Goal: Task Accomplishment & Management: Complete application form

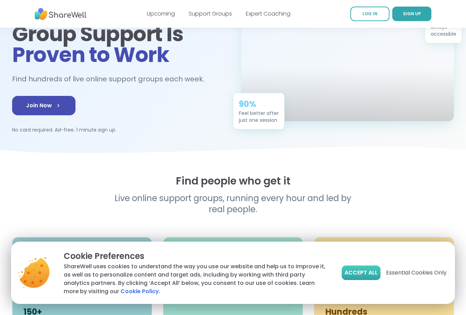
drag, startPoint x: 369, startPoint y: 274, endPoint x: 162, endPoint y: 255, distance: 207.8
click at [368, 274] on span "Accept All" at bounding box center [360, 273] width 33 height 8
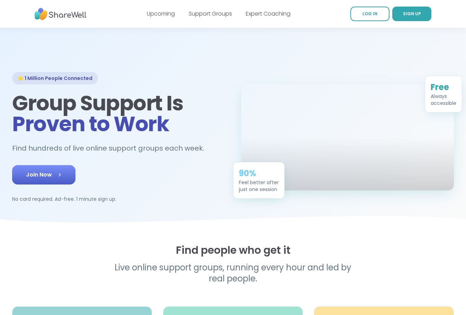
click at [44, 182] on link "Join Now" at bounding box center [43, 174] width 63 height 19
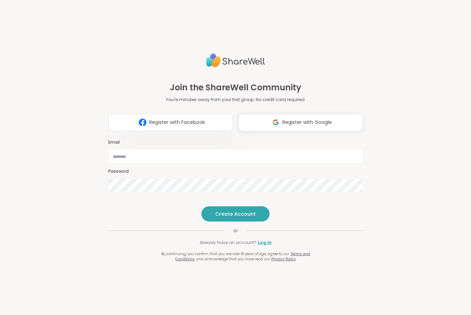
click at [162, 114] on button "Register with Facebook" at bounding box center [170, 122] width 125 height 17
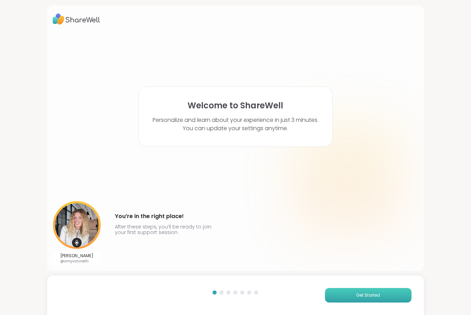
click at [359, 293] on span "Get Started" at bounding box center [368, 295] width 24 height 6
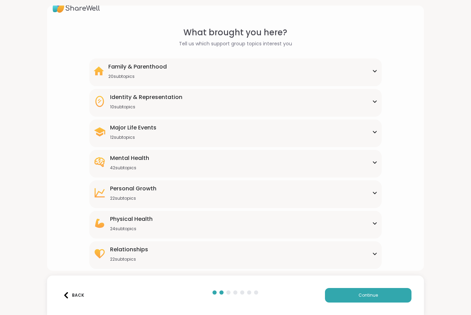
scroll to position [21, 0]
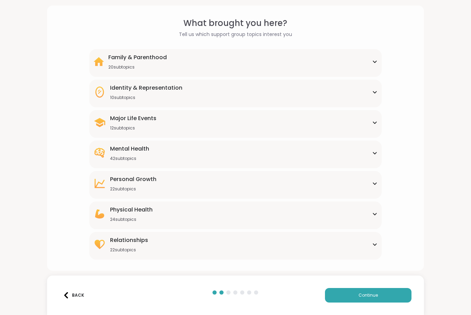
click at [195, 216] on div "Physical Health 24 subtopics" at bounding box center [235, 214] width 284 height 17
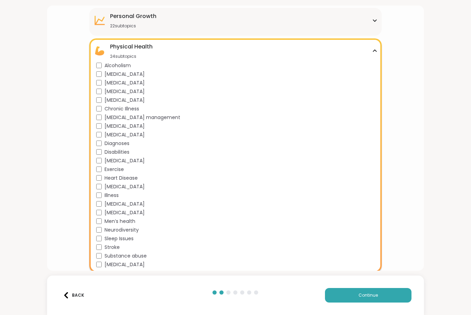
scroll to position [194, 0]
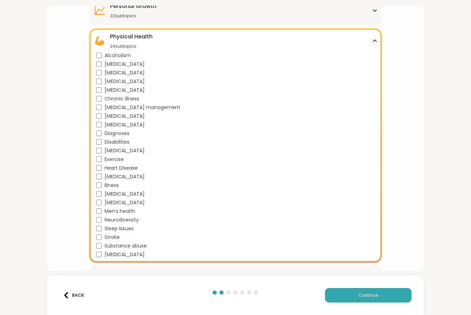
click at [371, 36] on div "Physical Health 24 subtopics" at bounding box center [235, 41] width 284 height 17
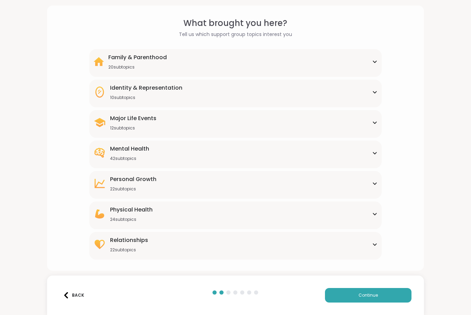
scroll to position [21, 0]
click at [363, 55] on div "Family & Parenthood 20 subtopics" at bounding box center [235, 61] width 284 height 17
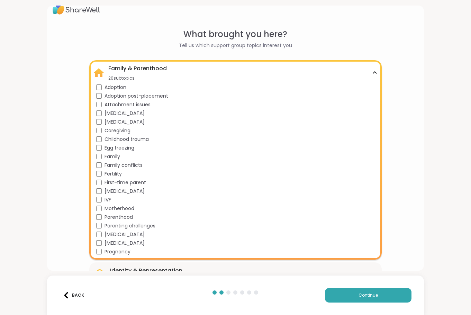
scroll to position [0, 0]
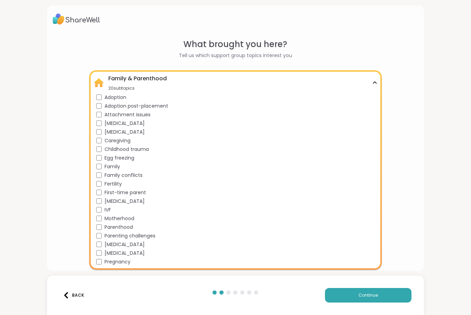
click at [370, 80] on div "Family & Parenthood 20 subtopics" at bounding box center [235, 82] width 284 height 17
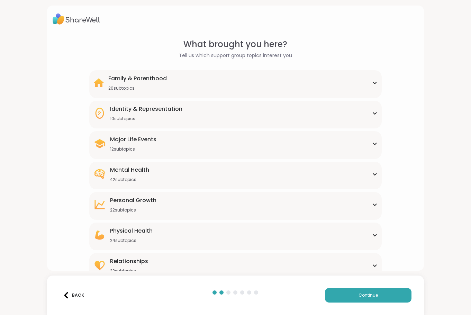
click at [371, 146] on div "Major Life Events 12 subtopics" at bounding box center [235, 143] width 284 height 17
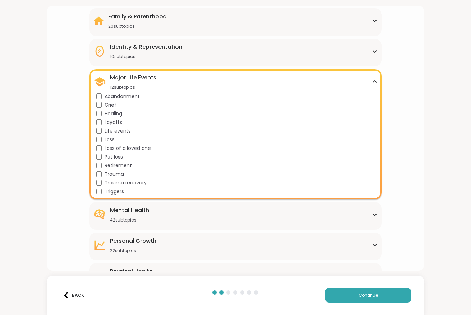
scroll to position [69, 0]
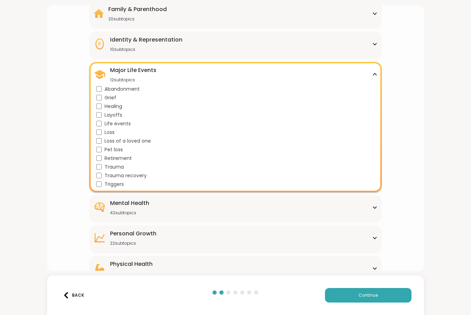
click at [367, 73] on div "Major Life Events 12 subtopics" at bounding box center [235, 74] width 284 height 17
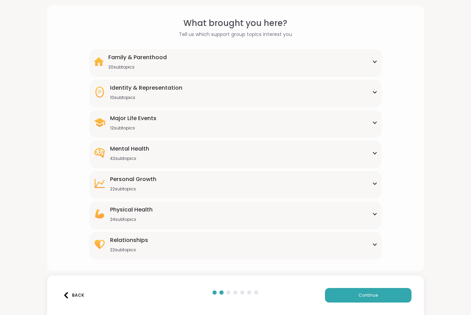
scroll to position [21, 0]
click at [362, 156] on div "Mental Health 42 subtopics" at bounding box center [235, 153] width 284 height 17
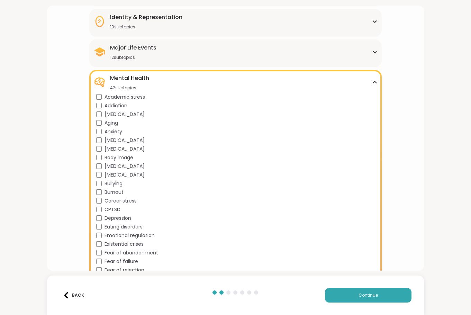
scroll to position [104, 0]
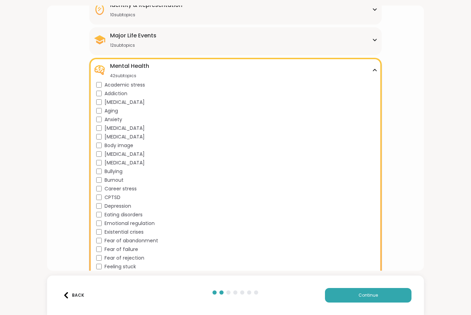
click at [113, 116] on span "Anxiety" at bounding box center [114, 119] width 18 height 7
click at [105, 117] on span "Anxiety" at bounding box center [114, 119] width 18 height 7
click at [105, 112] on span "Aging" at bounding box center [111, 110] width 13 height 7
click at [373, 67] on div "Mental Health 42 subtopics" at bounding box center [235, 70] width 284 height 17
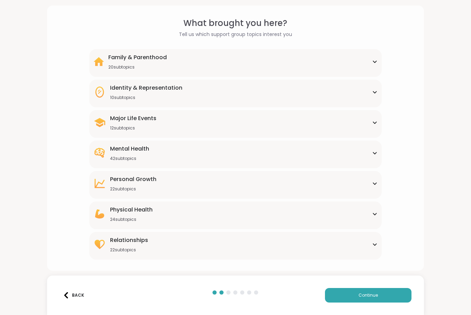
scroll to position [21, 0]
click at [373, 207] on div "Physical Health 24 subtopics" at bounding box center [235, 214] width 284 height 17
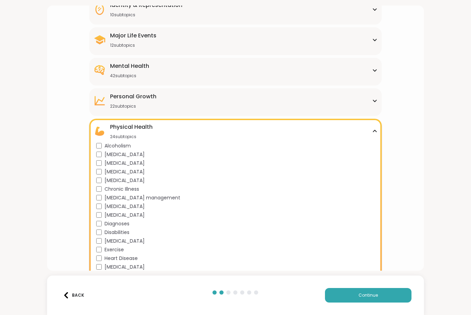
click at [374, 131] on div "Physical Health 24 subtopics [MEDICAL_DATA] [MEDICAL_DATA] [MEDICAL_DATA] [MEDI…" at bounding box center [235, 236] width 292 height 234
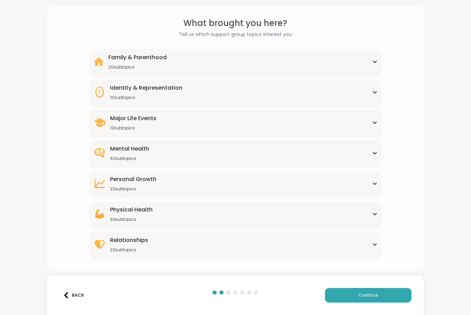
scroll to position [21, 0]
click at [369, 248] on div "Relationships 22 subtopics" at bounding box center [235, 244] width 284 height 17
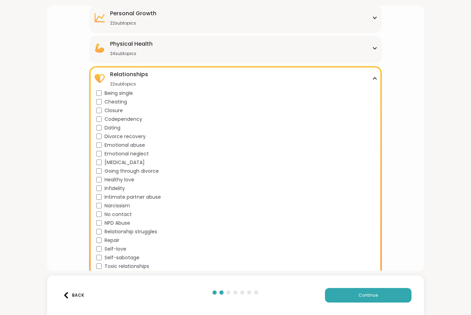
scroll to position [199, 0]
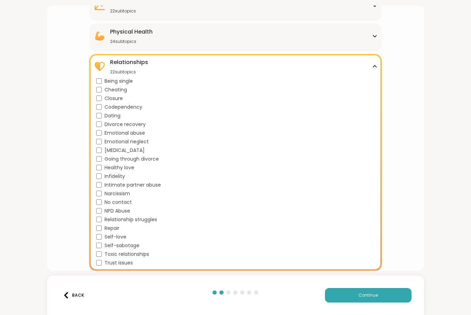
click at [98, 215] on div "Being single Cheating Closure Codependency Dating Divorce recovery Emotional ab…" at bounding box center [236, 172] width 281 height 189
click at [374, 301] on button "Continue" at bounding box center [368, 295] width 87 height 15
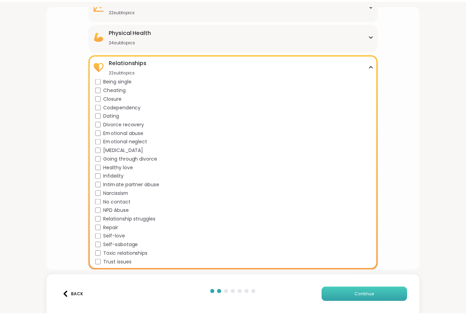
scroll to position [0, 0]
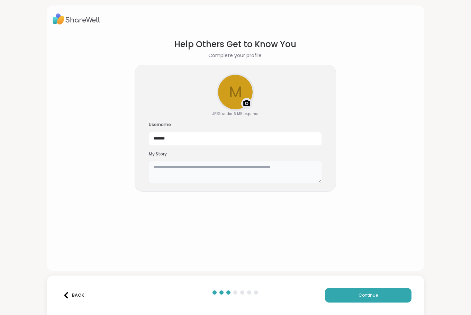
click at [240, 172] on textarea at bounding box center [235, 172] width 173 height 22
type textarea "**********"
click at [242, 172] on textarea "**********" at bounding box center [235, 172] width 173 height 22
drag, startPoint x: 242, startPoint y: 172, endPoint x: 133, endPoint y: 174, distance: 109.7
click at [136, 174] on div "**********" at bounding box center [235, 128] width 201 height 127
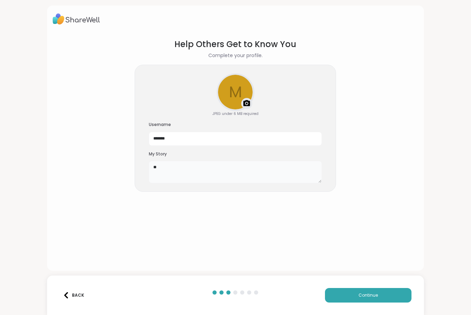
type textarea "*"
type textarea "**********"
click at [372, 291] on button "Continue" at bounding box center [368, 295] width 87 height 15
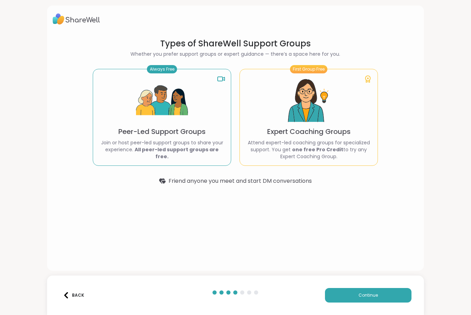
click at [172, 108] on img at bounding box center [162, 101] width 52 height 52
click at [209, 109] on div "Always Free Peer-Led Support Groups Join or host peer-led support groups to sha…" at bounding box center [162, 117] width 138 height 97
click at [359, 297] on span "Continue" at bounding box center [368, 295] width 19 height 6
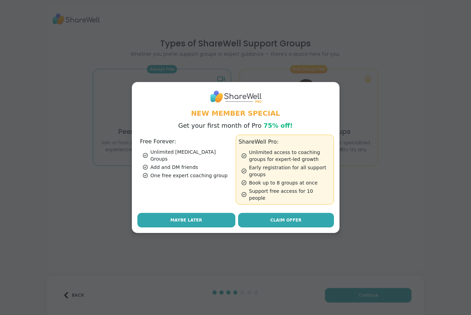
click at [186, 217] on span "Maybe Later" at bounding box center [186, 220] width 32 height 6
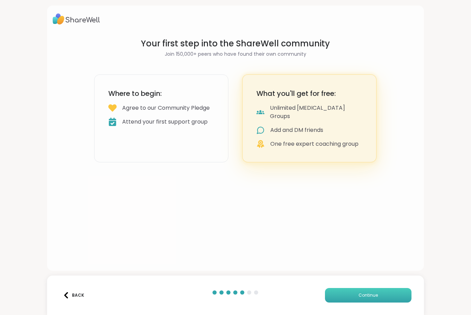
click at [379, 291] on button "Continue" at bounding box center [368, 295] width 87 height 15
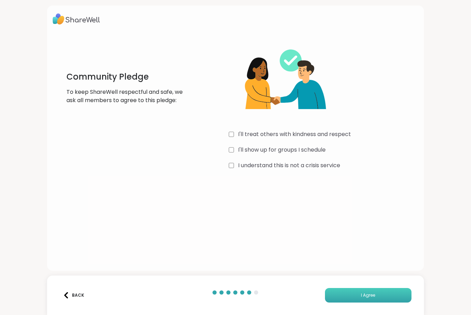
click at [361, 294] on span "I Agree" at bounding box center [368, 295] width 14 height 6
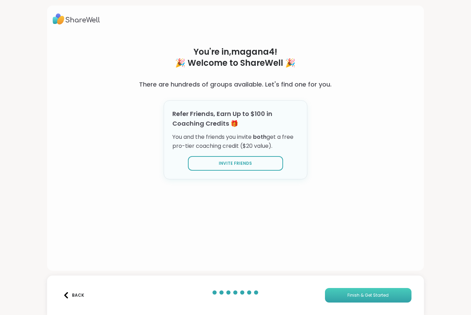
click at [358, 292] on span "Finish & Get Started" at bounding box center [368, 295] width 41 height 6
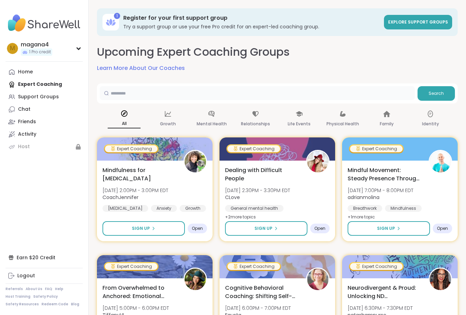
click at [154, 89] on input "text" at bounding box center [257, 93] width 315 height 14
type input "**********"
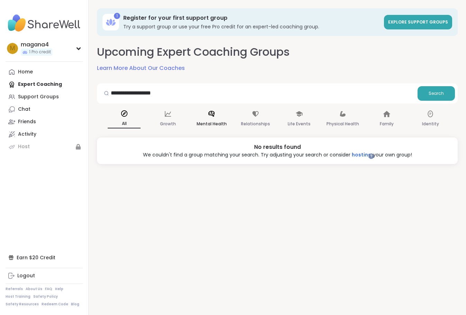
click at [218, 114] on div "Mental Health" at bounding box center [211, 119] width 33 height 26
click at [265, 118] on div "Relationships" at bounding box center [255, 119] width 33 height 26
click at [296, 120] on p "Life Events" at bounding box center [299, 124] width 23 height 8
click at [35, 71] on link "Home" at bounding box center [44, 72] width 77 height 12
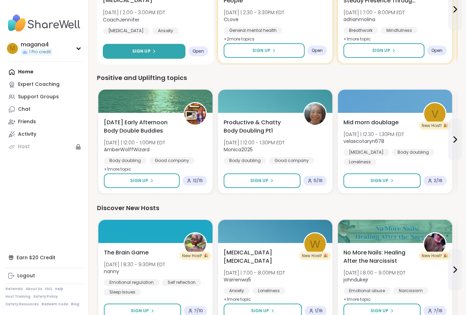
scroll to position [277, 0]
